Goal: Obtain resource: Obtain resource

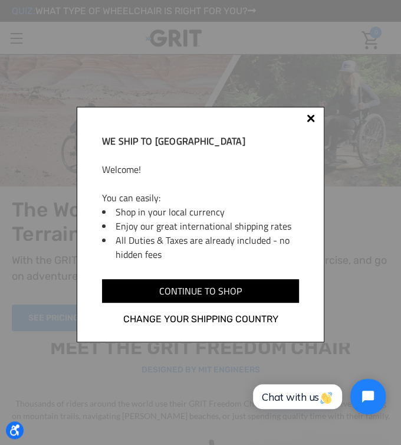
click at [306, 119] on div at bounding box center [310, 120] width 9 height 9
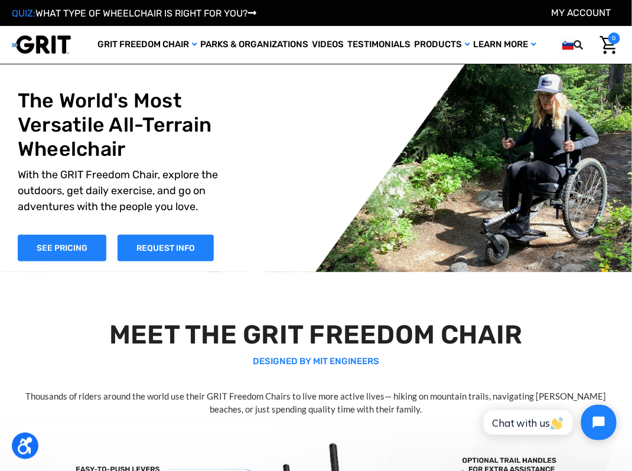
drag, startPoint x: 138, startPoint y: 187, endPoint x: 71, endPoint y: 175, distance: 67.2
click at [71, 161] on h1 "The World's Most Versatile All-Terrain Wheelchair" at bounding box center [118, 125] width 201 height 72
drag, startPoint x: 135, startPoint y: 185, endPoint x: 47, endPoint y: 154, distance: 93.2
click at [48, 156] on h1 "The World's Most Versatile All-Terrain Wheelchair" at bounding box center [118, 125] width 201 height 72
drag, startPoint x: 21, startPoint y: 133, endPoint x: 126, endPoint y: 189, distance: 119.1
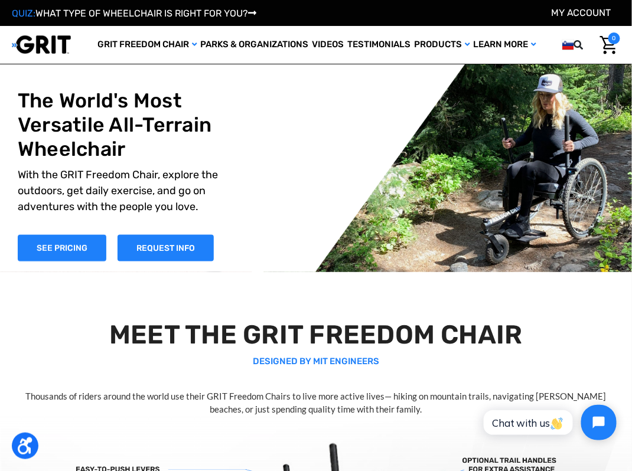
click at [94, 161] on h1 "The World's Most Versatile All-Terrain Wheelchair" at bounding box center [118, 125] width 201 height 72
click at [135, 161] on h1 "The World's Most Versatile All-Terrain Wheelchair" at bounding box center [118, 125] width 201 height 72
drag, startPoint x: 122, startPoint y: 185, endPoint x: 90, endPoint y: 178, distance: 32.7
click at [90, 161] on h1 "The World's Most Versatile All-Terrain Wheelchair" at bounding box center [118, 125] width 201 height 72
click at [143, 351] on h2 "MEET THE GRIT FREEDOM CHAIR" at bounding box center [316, 334] width 600 height 31
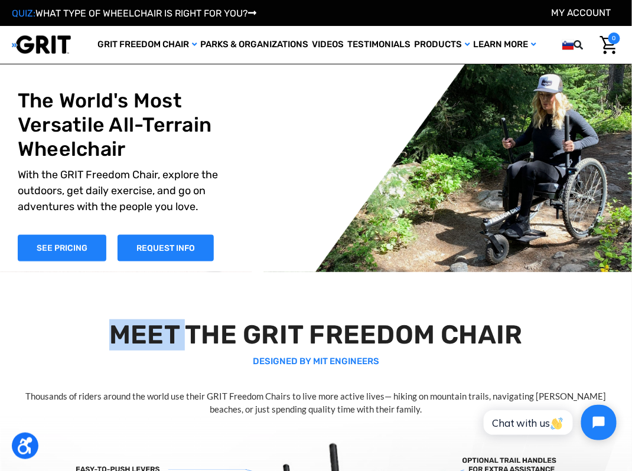
click at [143, 351] on h2 "MEET THE GRIT FREEDOM CHAIR" at bounding box center [316, 334] width 600 height 31
click at [233, 351] on h2 "MEET THE GRIT FREEDOM CHAIR" at bounding box center [316, 334] width 600 height 31
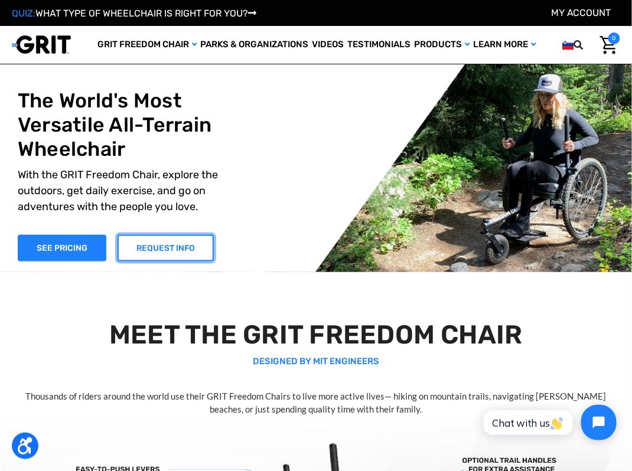
click at [159, 262] on link "REQUEST INFO" at bounding box center [165, 248] width 96 height 27
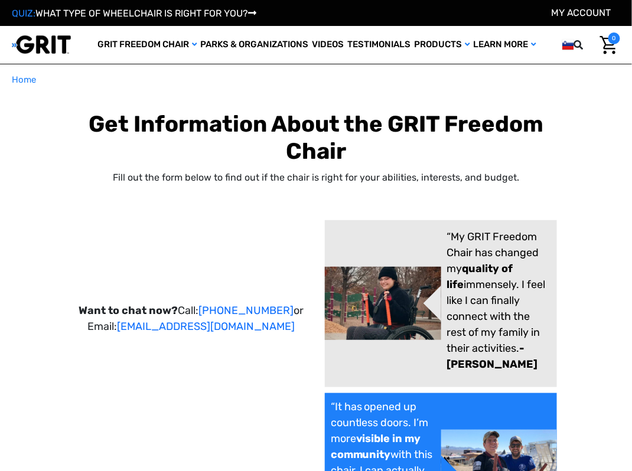
select select "SI"
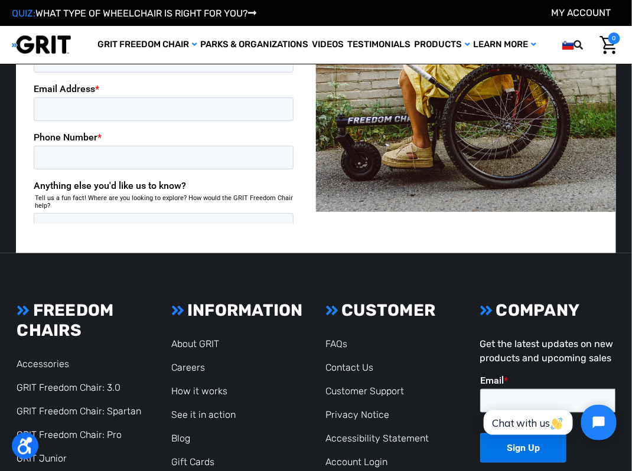
scroll to position [2407, 0]
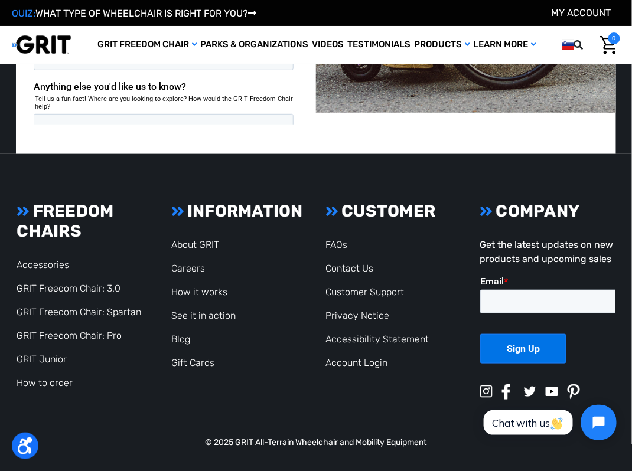
click at [433, 440] on p "© 2025 GRIT All-Terrain Wheelchair and Mobility Equipment" at bounding box center [316, 442] width 608 height 12
drag, startPoint x: 434, startPoint y: 439, endPoint x: 254, endPoint y: 438, distance: 180.1
click at [254, 438] on p "© 2025 GRIT All-Terrain Wheelchair and Mobility Equipment" at bounding box center [316, 442] width 608 height 12
copy p "All-Terrain Wheelchair and Mobility Equipment"
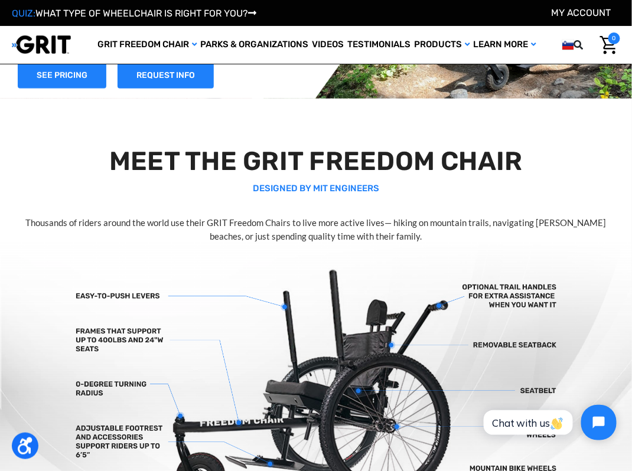
scroll to position [0, 0]
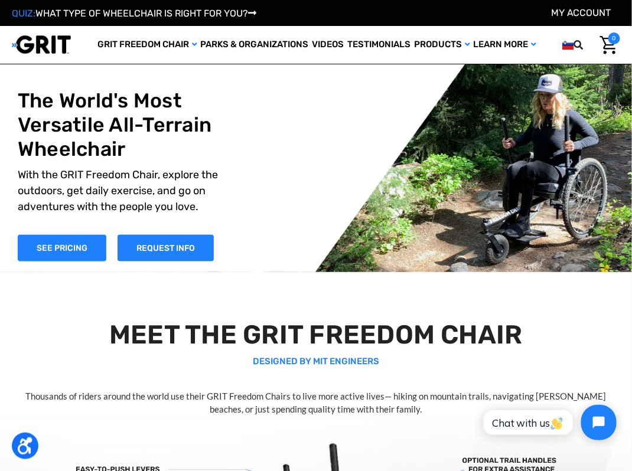
click at [118, 139] on h1 "The World's Most Versatile All-Terrain Wheelchair" at bounding box center [118, 125] width 201 height 72
drag, startPoint x: 126, startPoint y: 136, endPoint x: 112, endPoint y: 138, distance: 13.7
click at [112, 138] on h1 "The World's Most Versatile All-Terrain Wheelchair" at bounding box center [118, 125] width 201 height 72
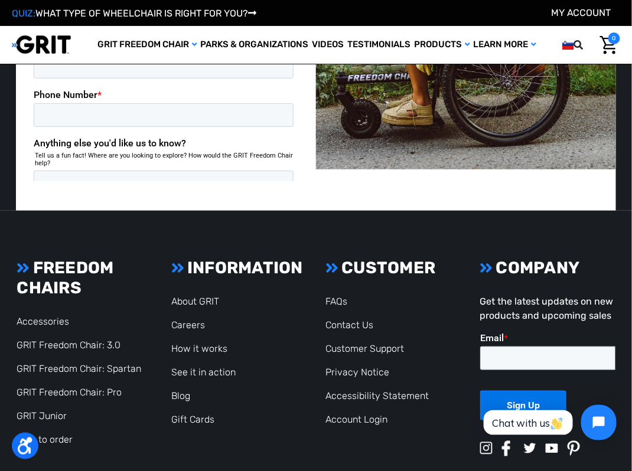
scroll to position [2407, 0]
